Goal: Navigation & Orientation: Go to known website

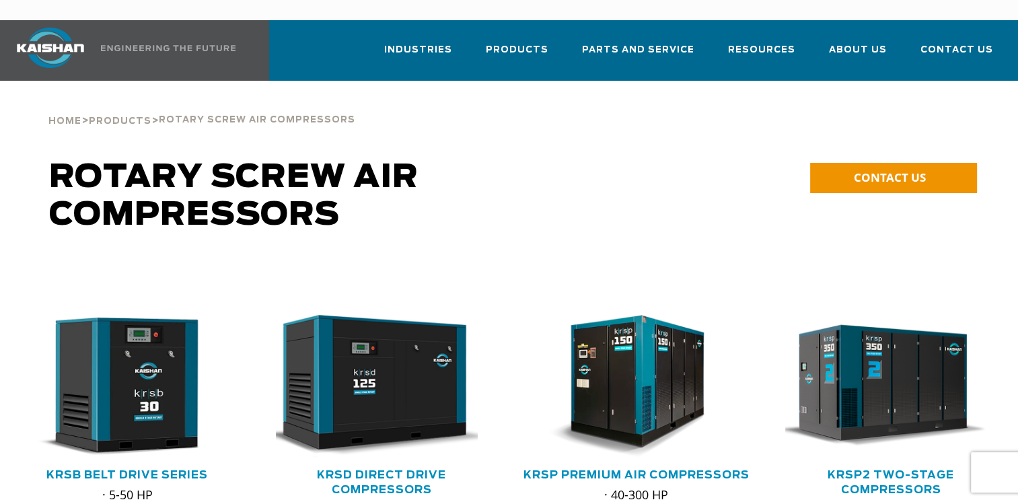
click at [40, 36] on img at bounding box center [50, 48] width 101 height 40
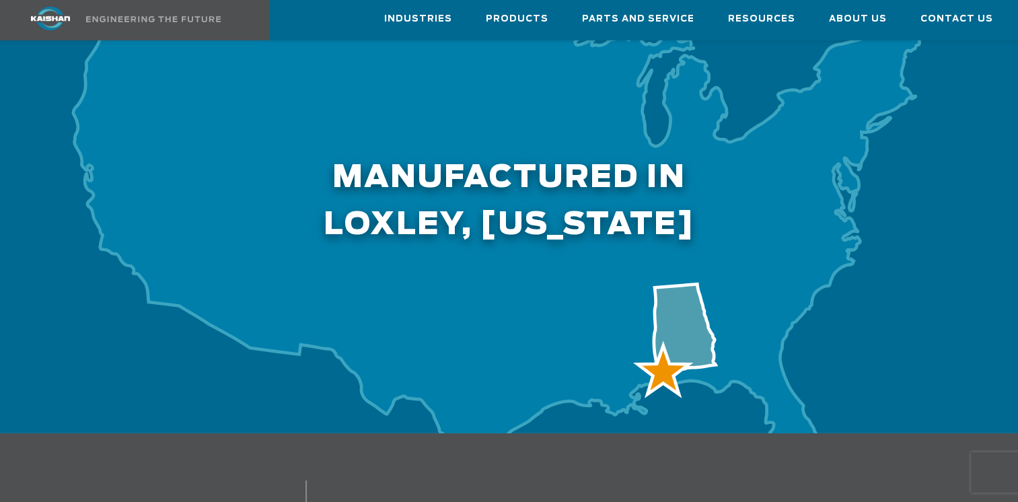
scroll to position [4239, 0]
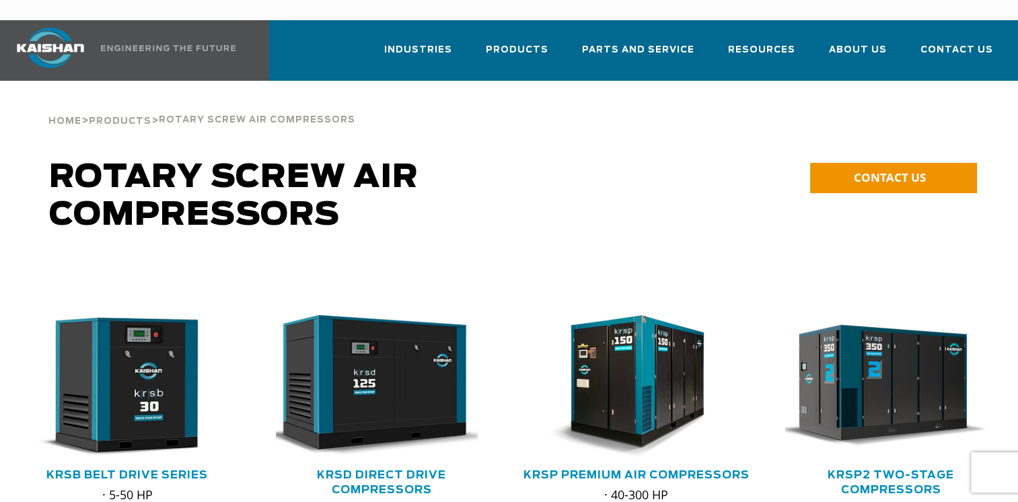
click at [43, 28] on img at bounding box center [50, 48] width 101 height 40
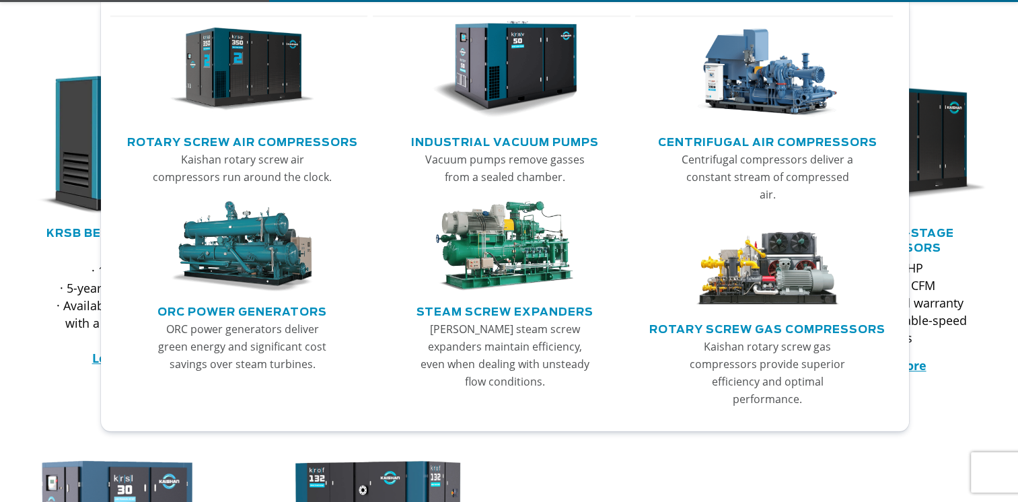
scroll to position [269, 0]
